Goal: Task Accomplishment & Management: Complete application form

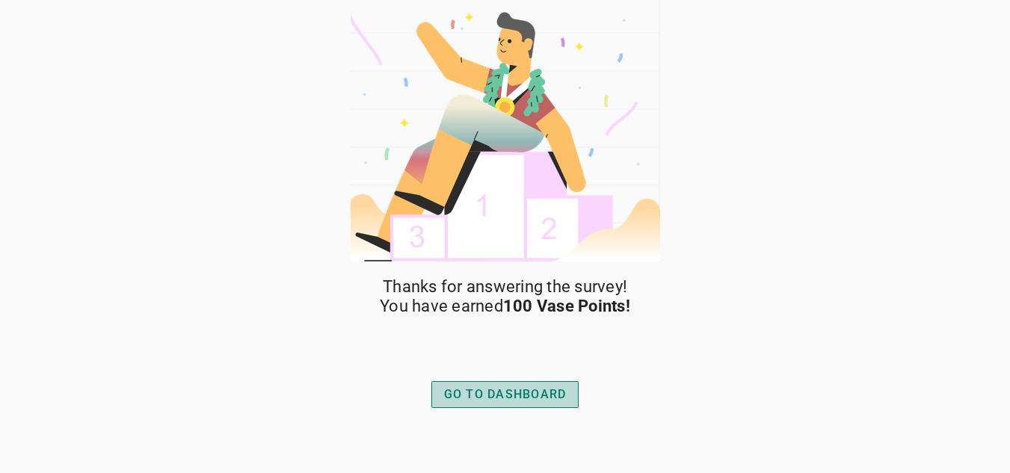
click at [503, 398] on div "GO TO DASHBOARD" at bounding box center [505, 395] width 123 height 18
